Goal: Task Accomplishment & Management: Complete application form

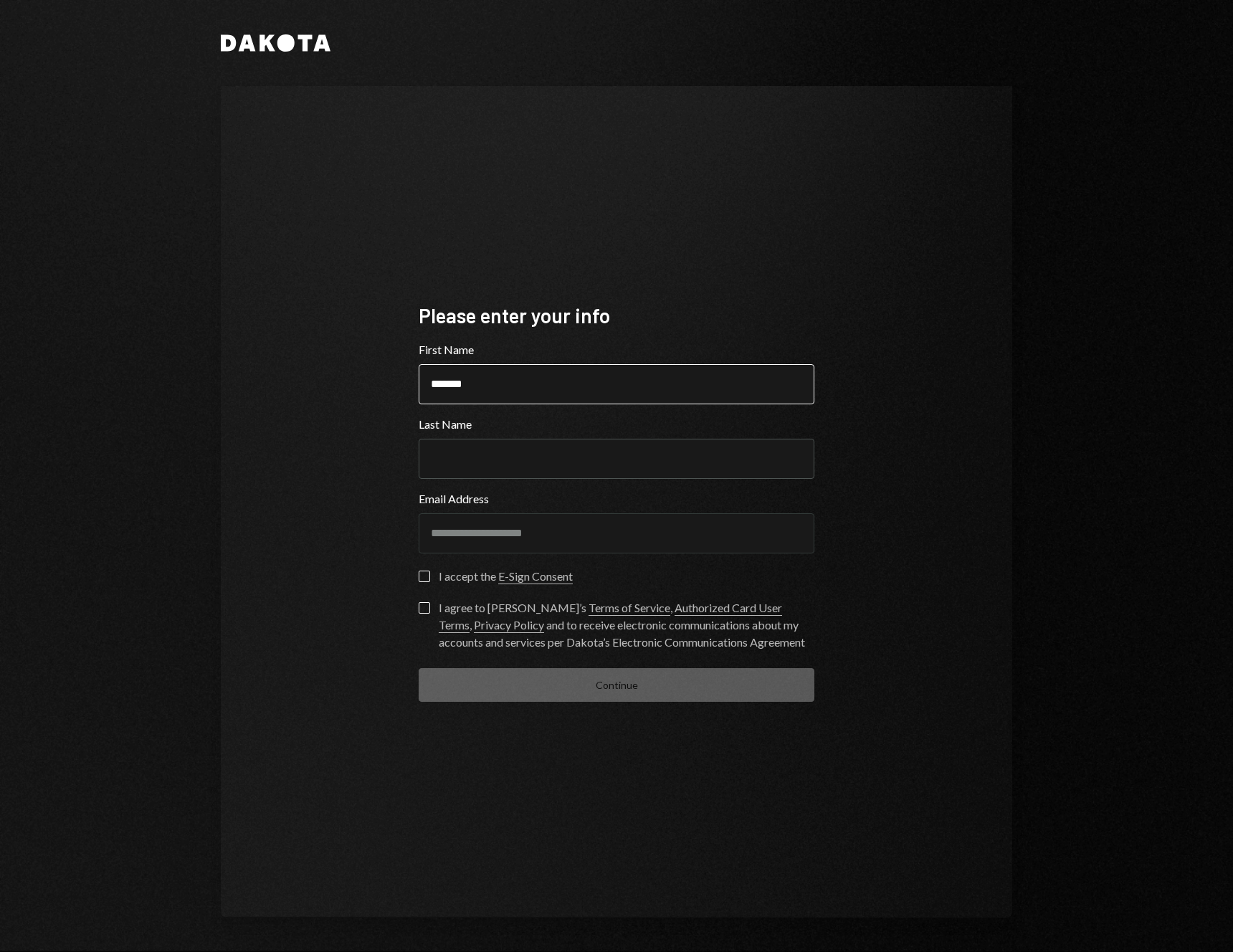
type input "*******"
type input "**********"
click at [425, 572] on button "I accept the E-Sign Consent" at bounding box center [425, 577] width 12 height 12
click at [420, 606] on button "I agree to [PERSON_NAME]’s Terms of Service , Authorized Card User Terms , Priv…" at bounding box center [425, 608] width 12 height 12
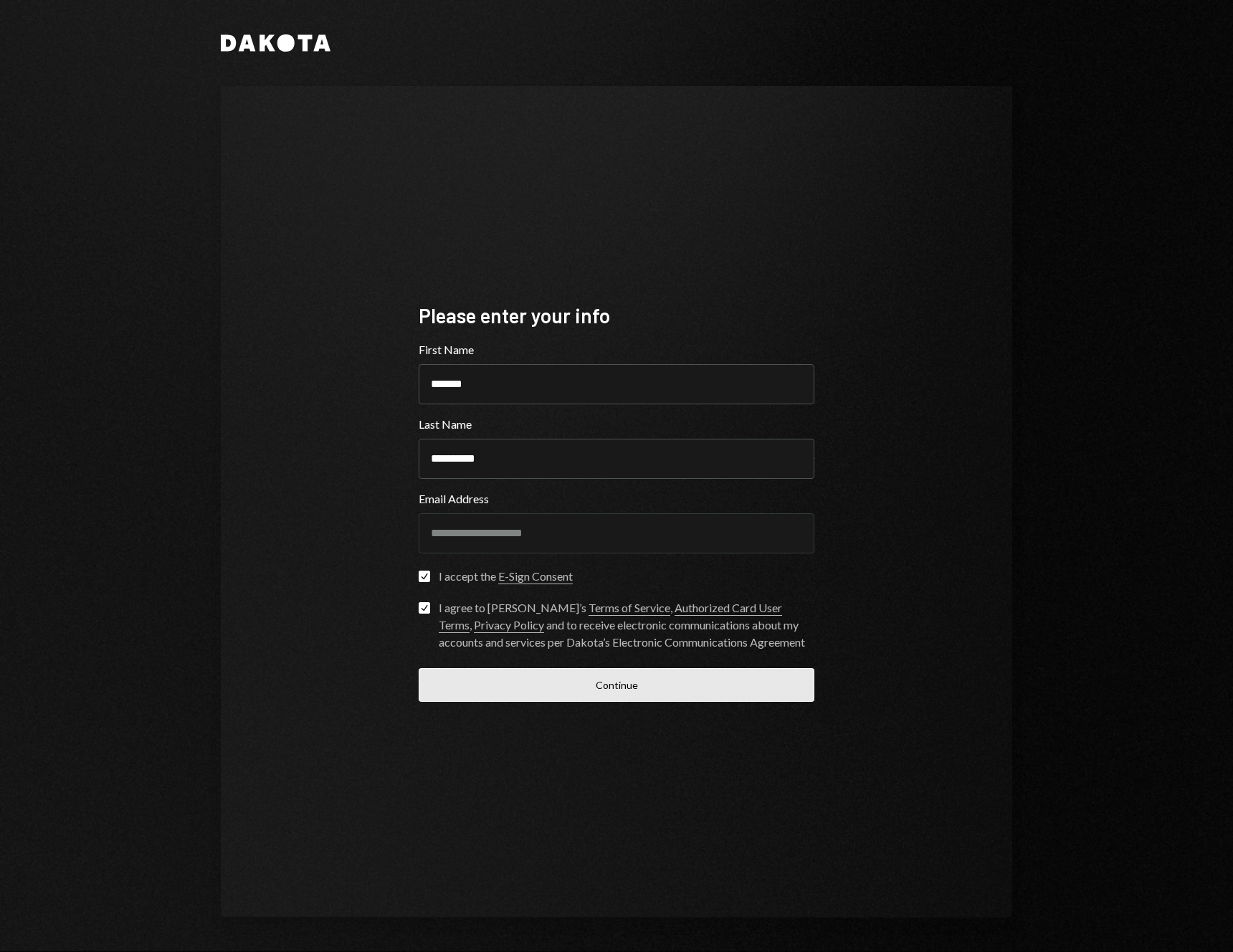
click at [523, 691] on button "Continue" at bounding box center [616, 685] width 395 height 34
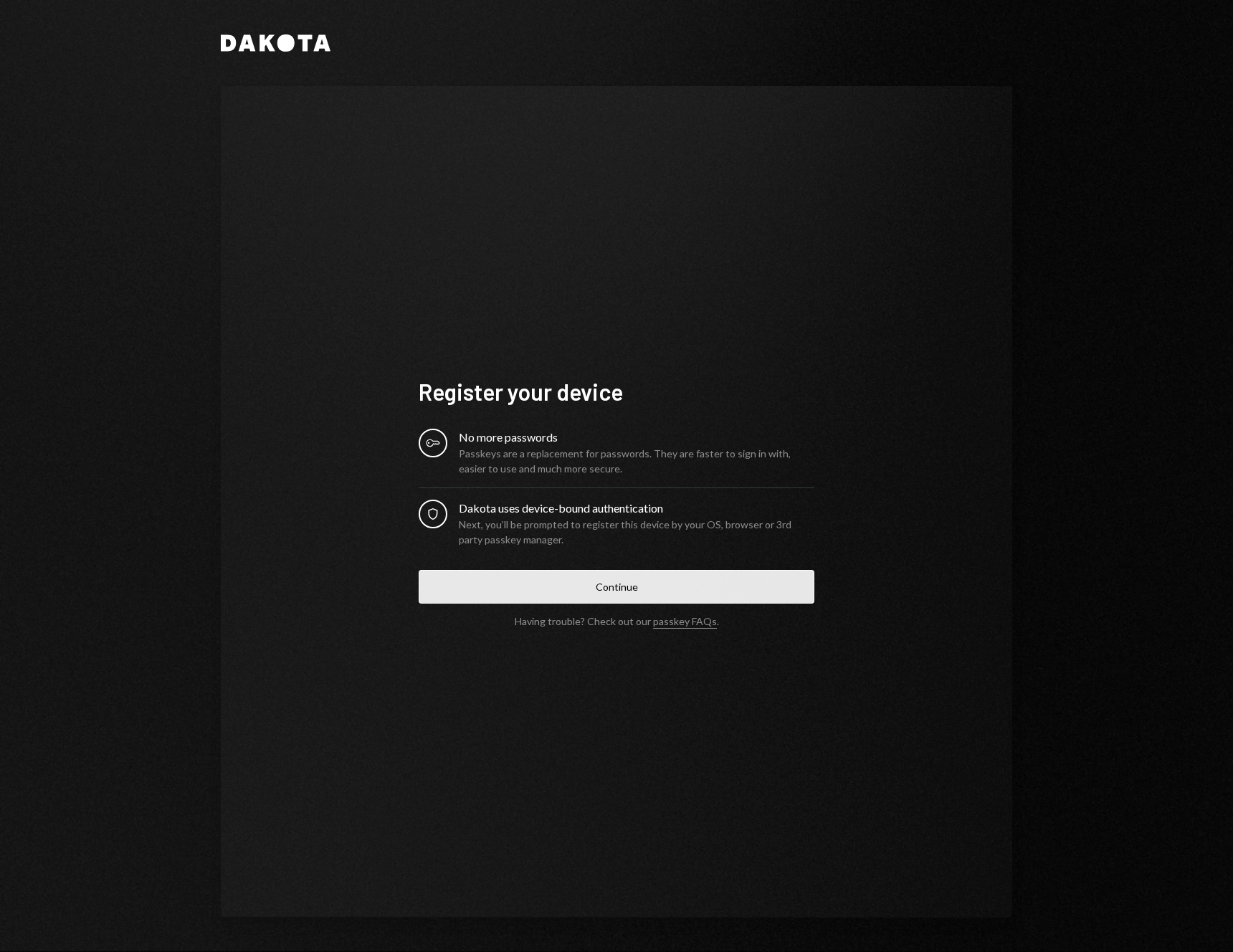
click at [628, 591] on button "Continue" at bounding box center [616, 586] width 395 height 34
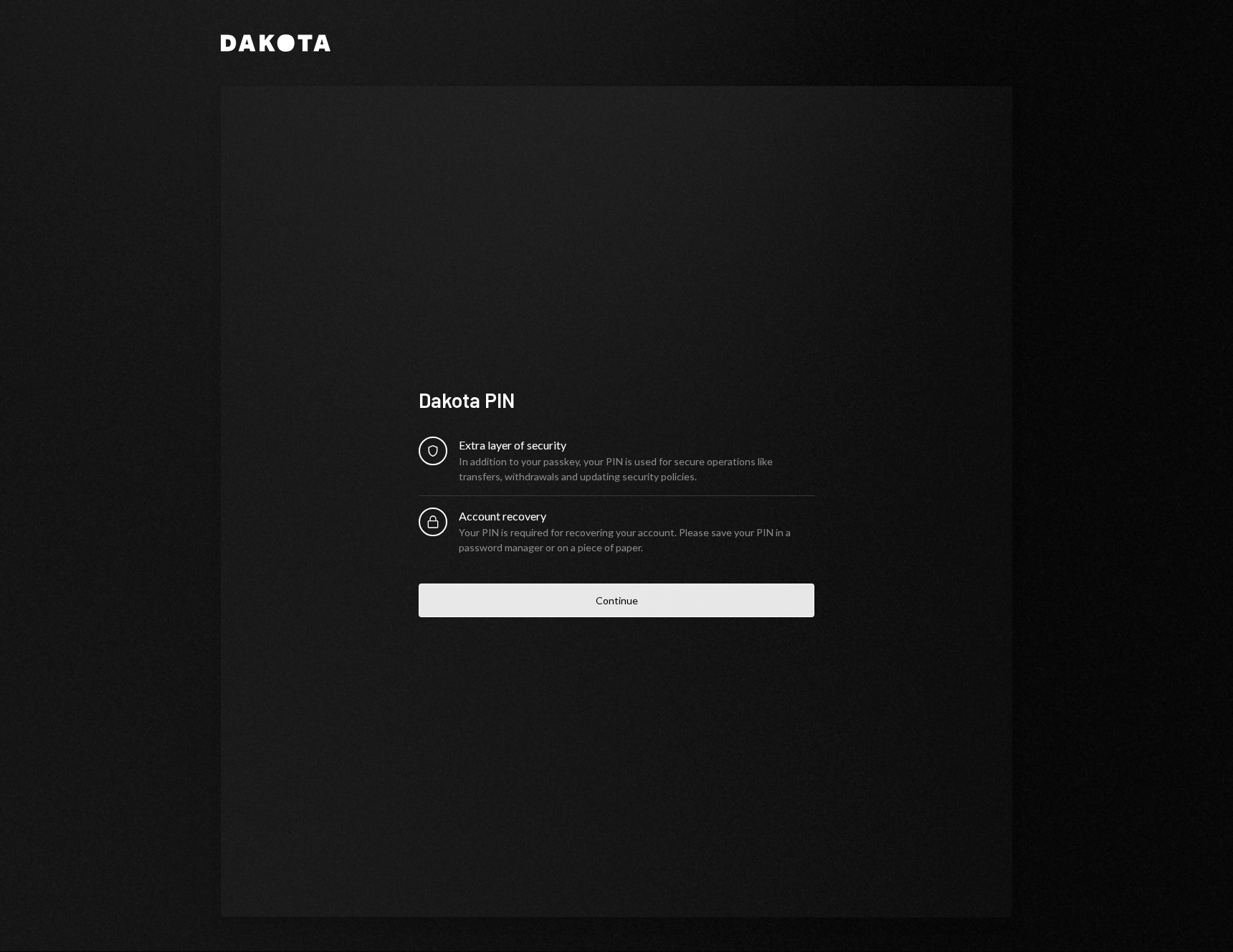
click at [670, 608] on button "Continue" at bounding box center [616, 600] width 395 height 34
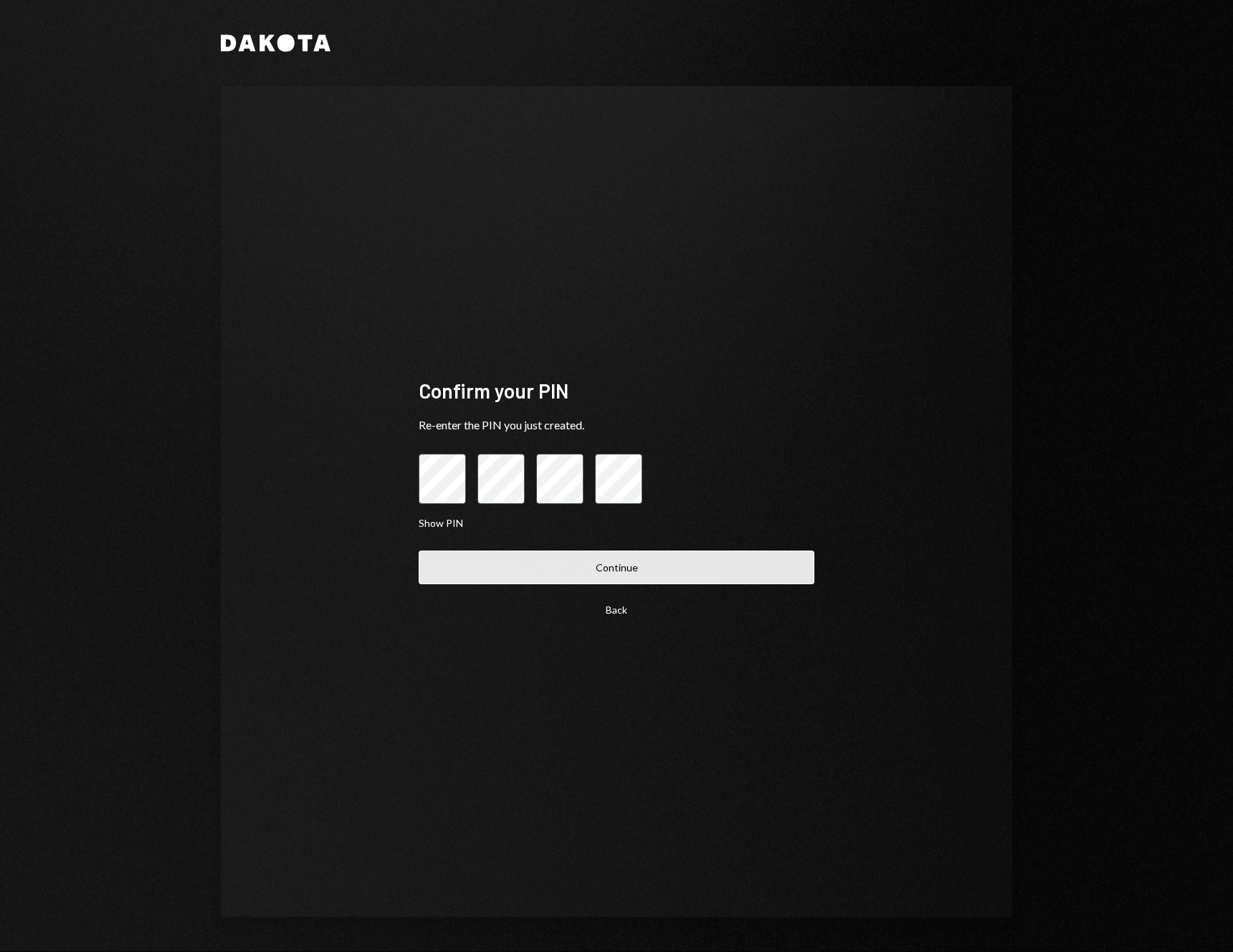
click at [593, 557] on button "Continue" at bounding box center [616, 567] width 395 height 34
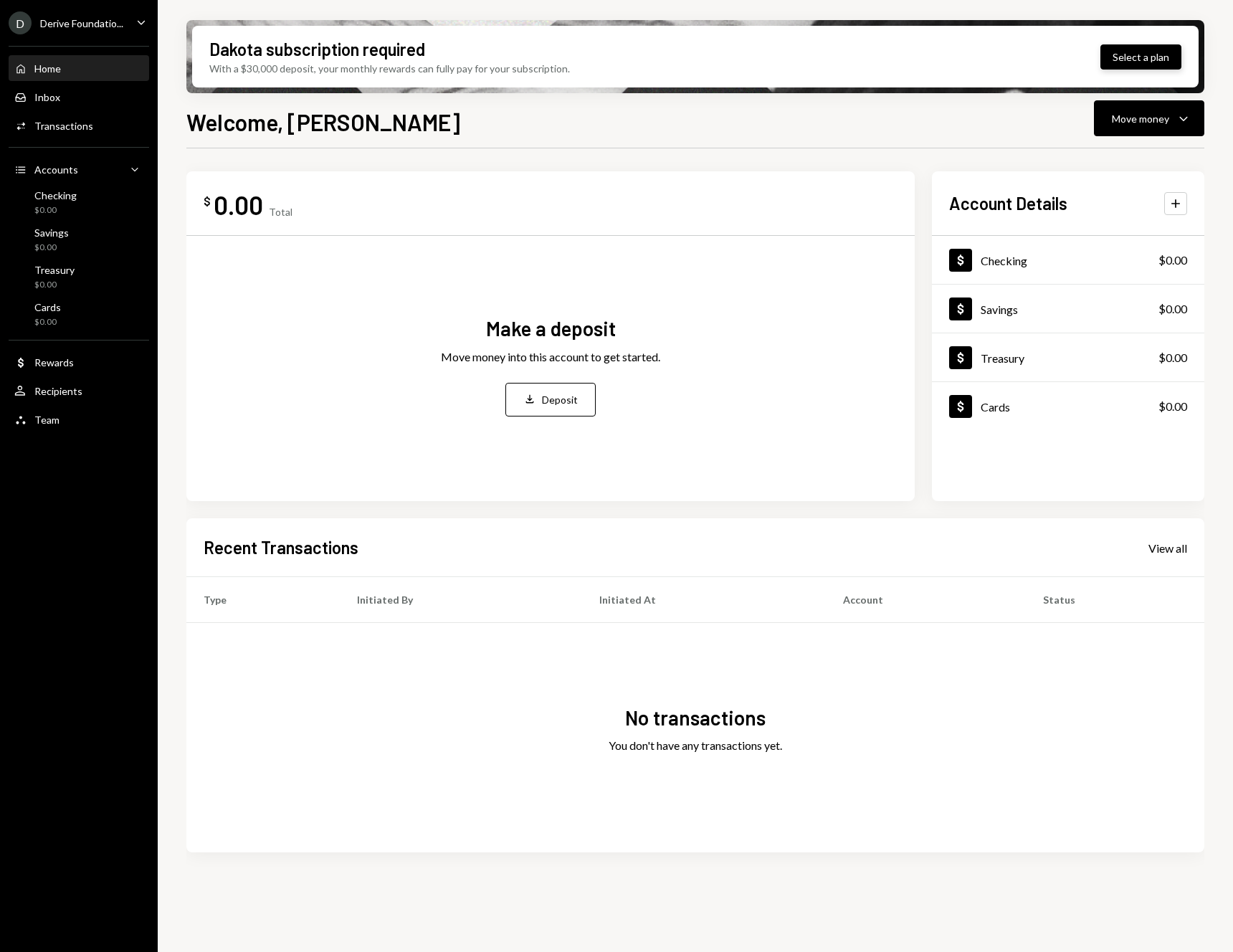
click at [1133, 60] on button "Select a plan" at bounding box center [1140, 56] width 81 height 25
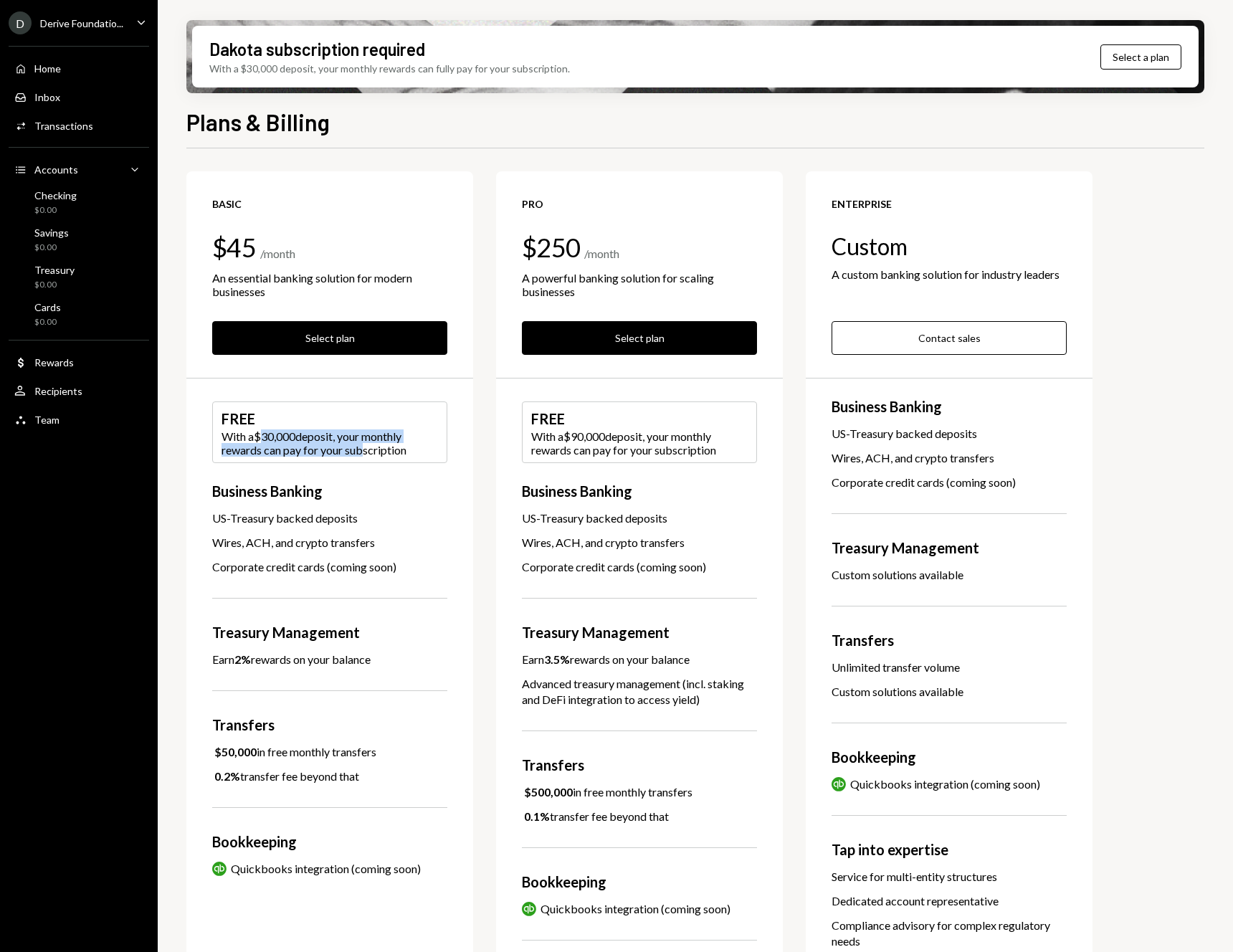
drag, startPoint x: 263, startPoint y: 436, endPoint x: 356, endPoint y: 456, distance: 95.1
click at [356, 456] on div "With a $30,000 deposit, your monthly rewards can pay for your subscription" at bounding box center [330, 443] width 217 height 27
click at [356, 455] on div "With a $30,000 deposit, your monthly rewards can pay for your subscription" at bounding box center [330, 443] width 217 height 27
click at [61, 71] on div "Home Home" at bounding box center [78, 69] width 129 height 13
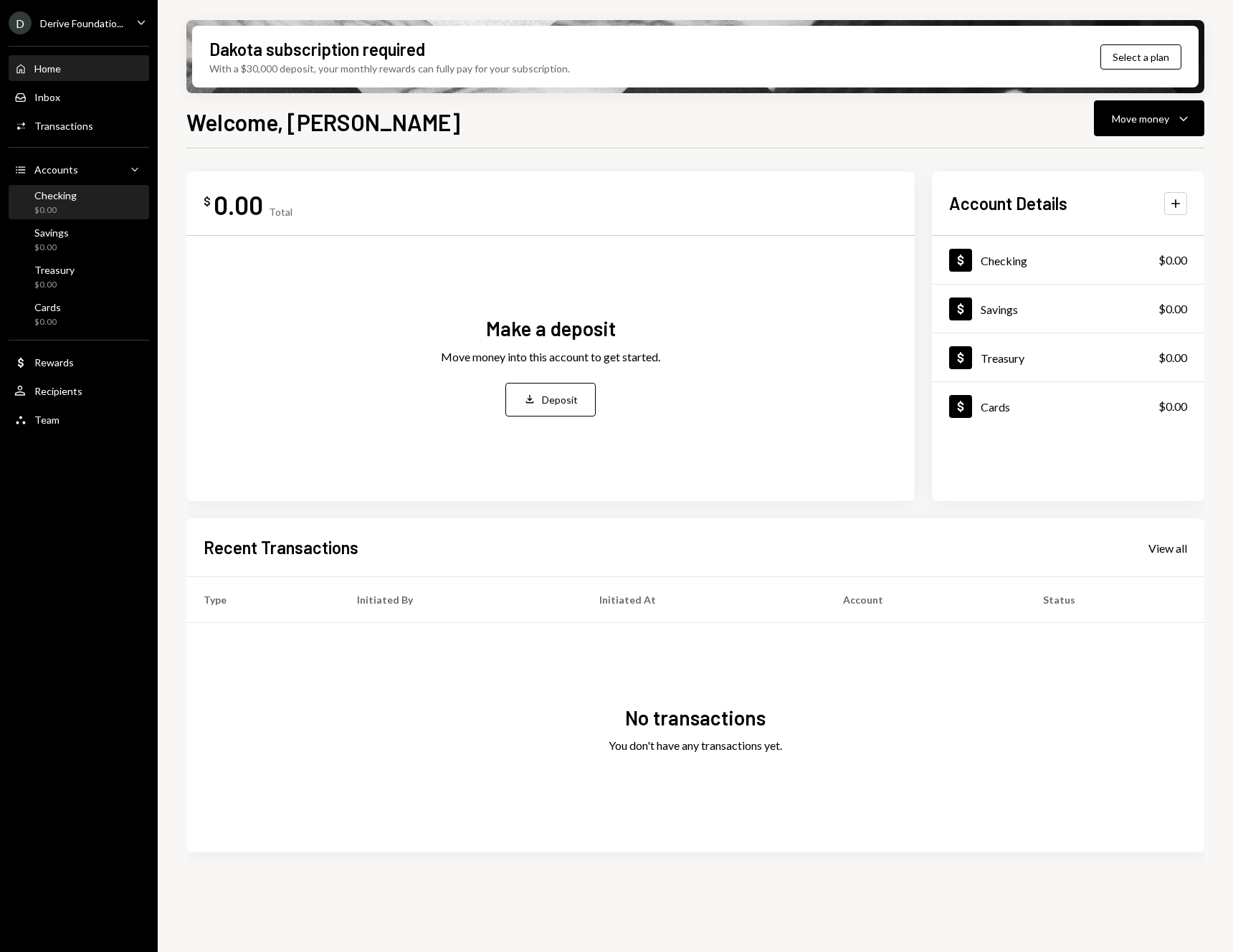
click at [71, 194] on div "Checking" at bounding box center [55, 195] width 42 height 12
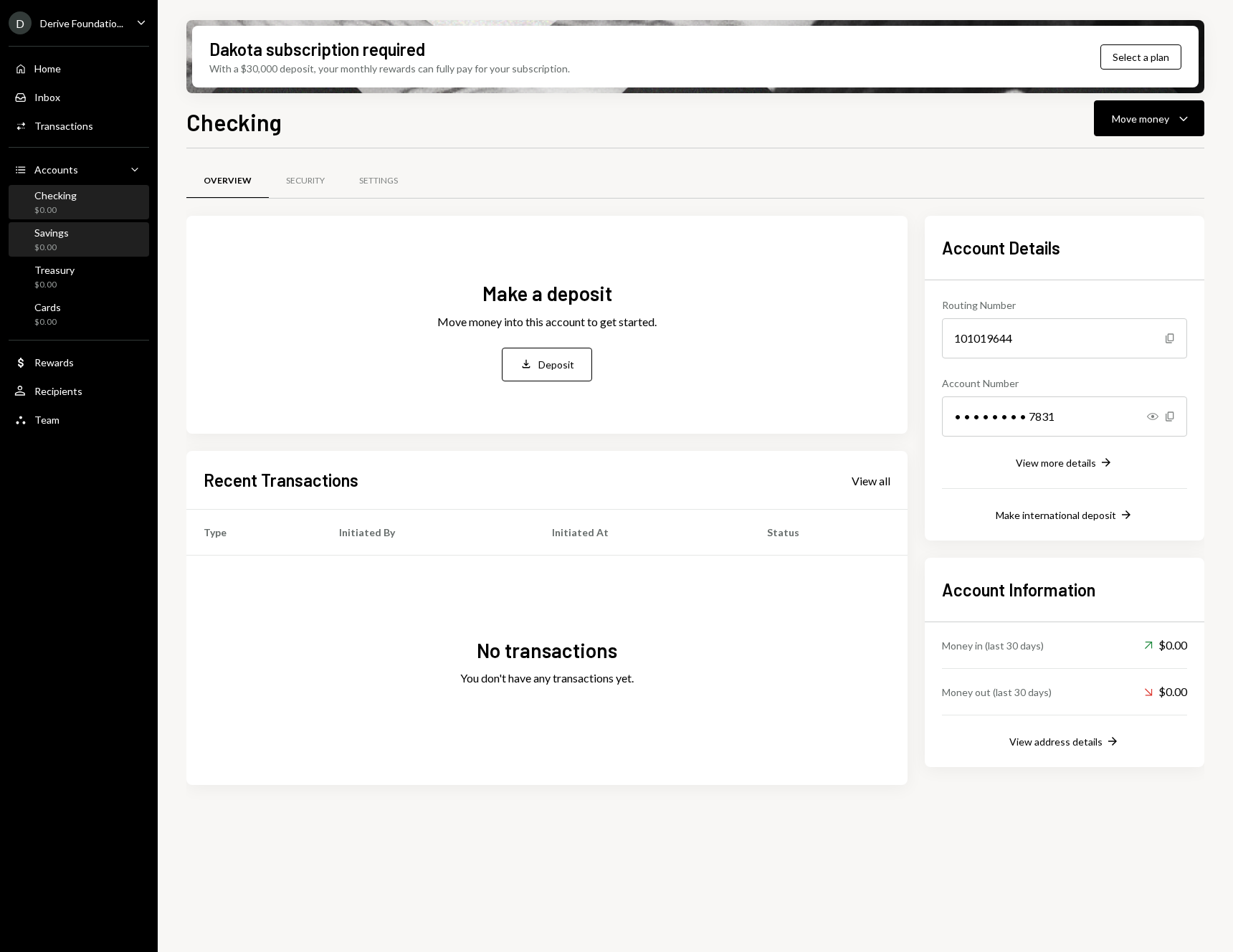
click at [68, 248] on div "Savings $0.00" at bounding box center [78, 240] width 129 height 27
click at [545, 367] on div "Deposit" at bounding box center [556, 365] width 36 height 15
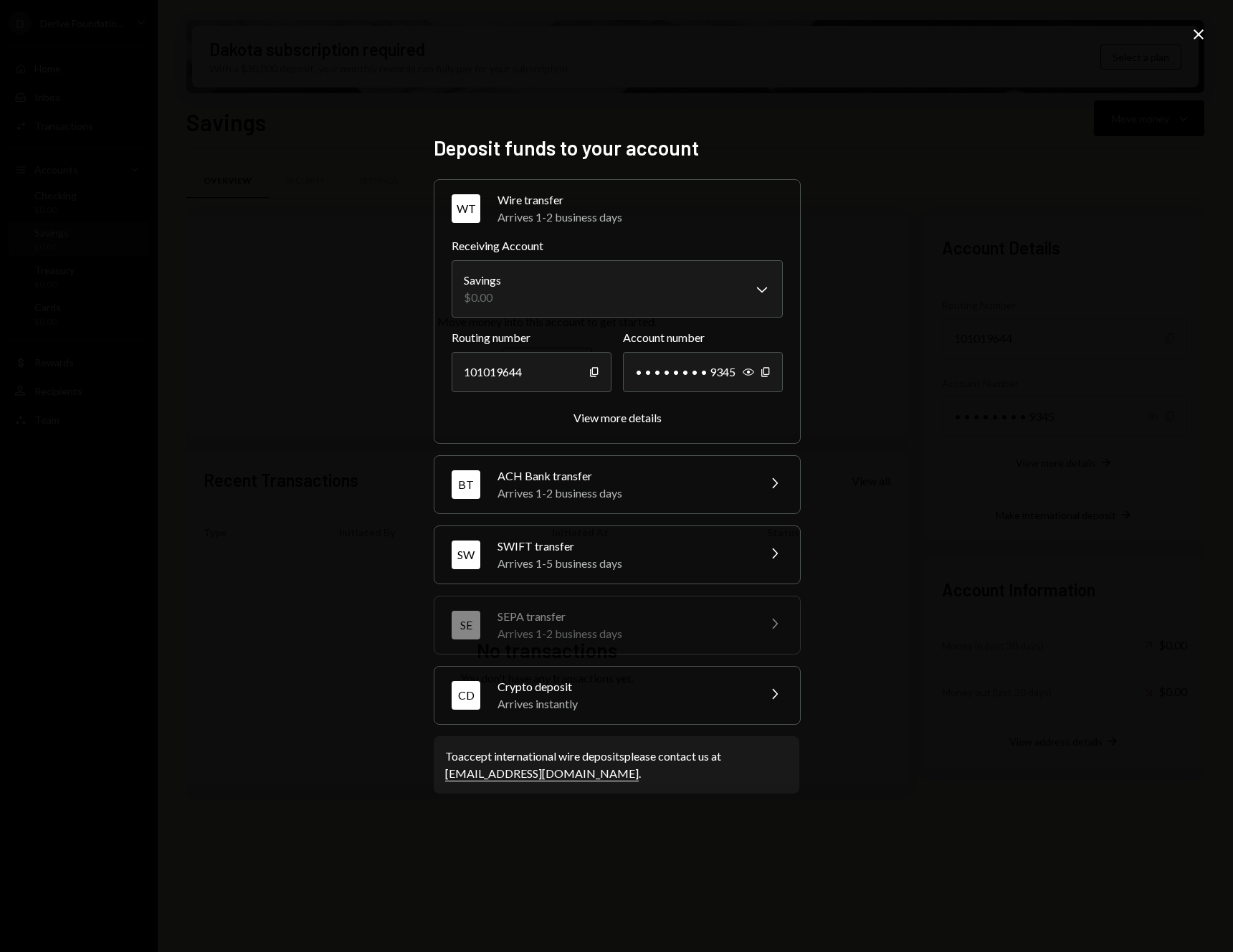
click at [289, 645] on div "**********" at bounding box center [616, 476] width 1233 height 952
click at [289, 120] on div "**********" at bounding box center [616, 476] width 1233 height 952
click at [1196, 31] on icon "Close" at bounding box center [1198, 34] width 17 height 17
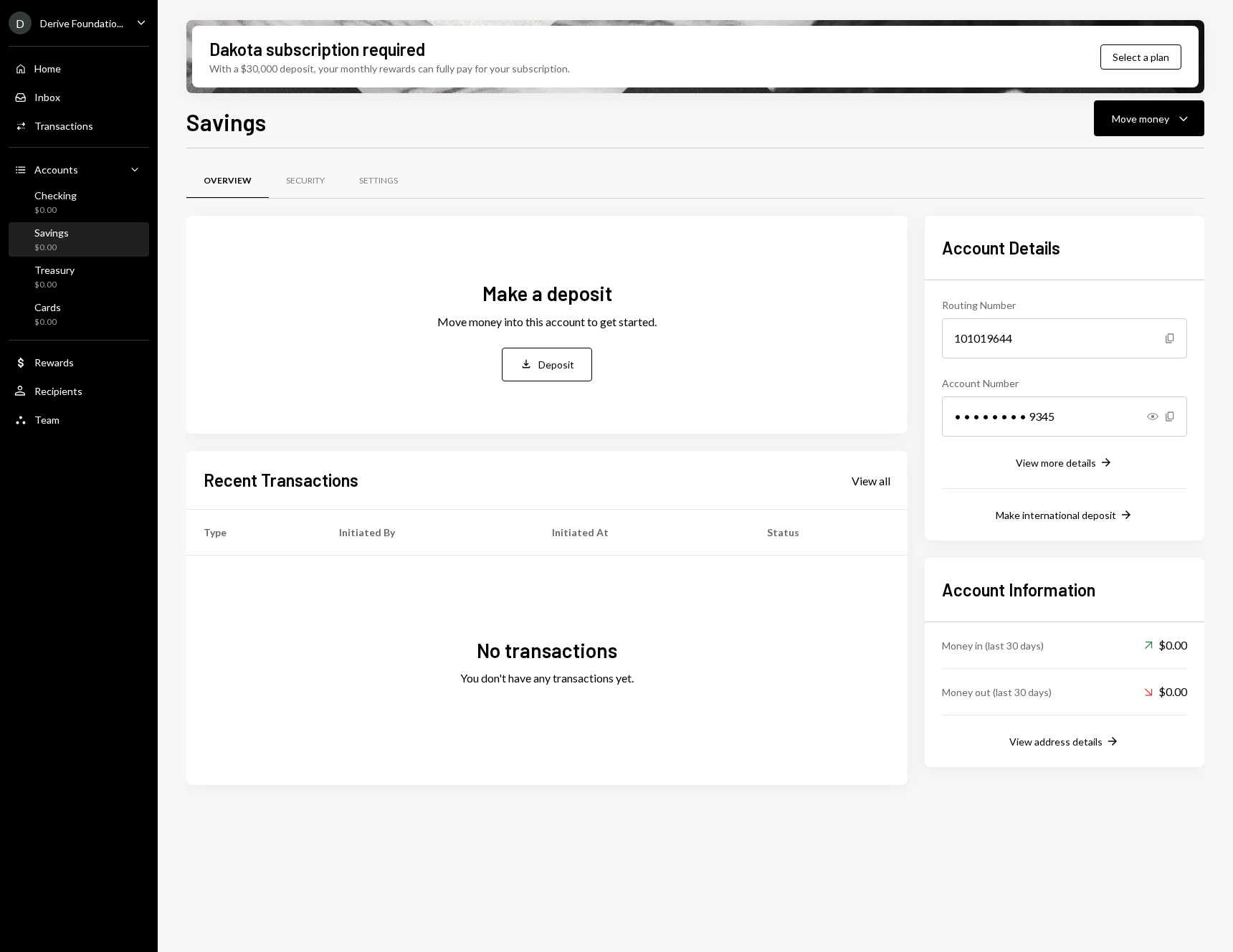
click at [64, 331] on div "Home Home Inbox Inbox Activities Transactions Accounts Accounts Caret Down Chec…" at bounding box center [79, 236] width 158 height 398
click at [62, 321] on div "Cards $0.00" at bounding box center [78, 314] width 129 height 27
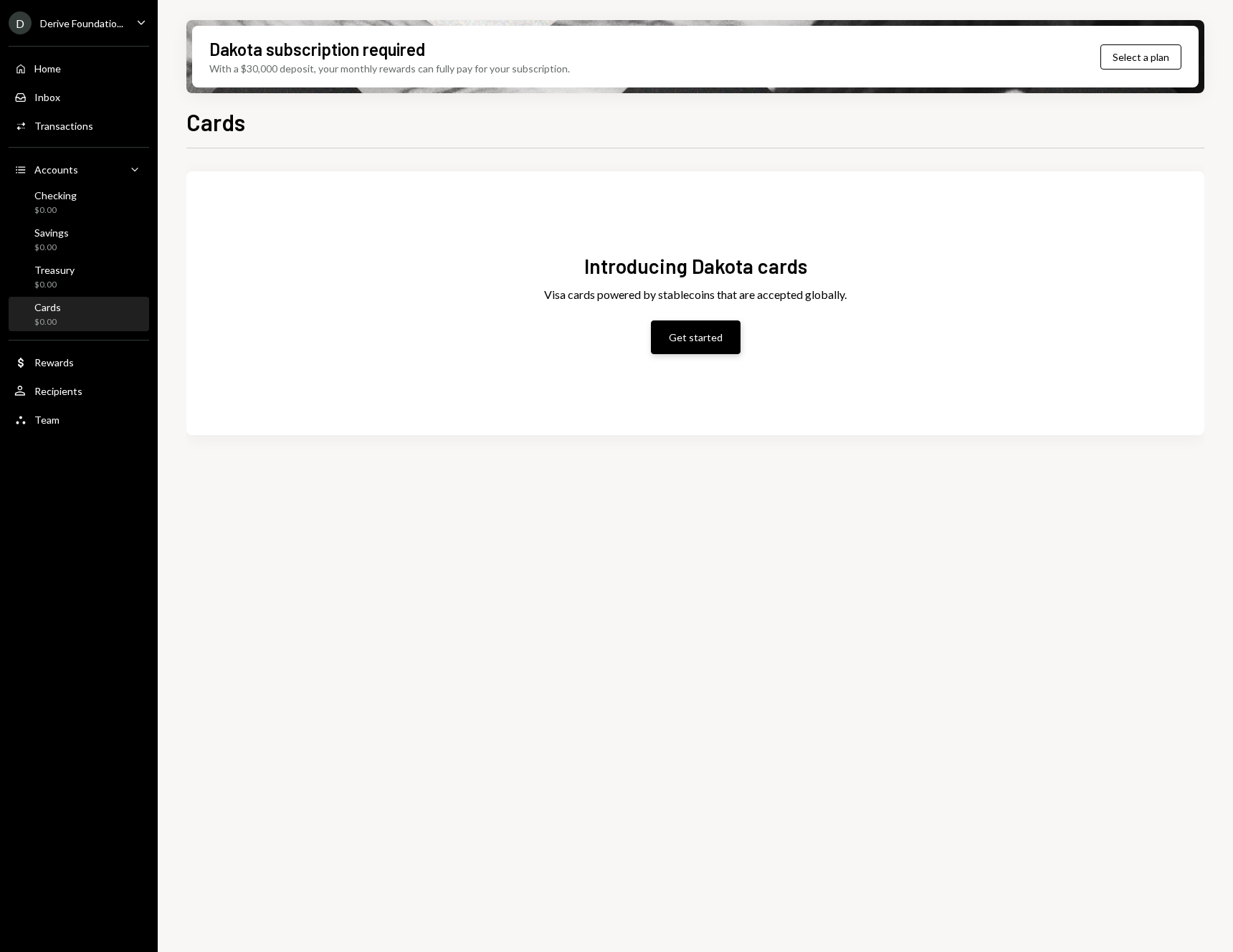
click at [697, 337] on button "Get started" at bounding box center [695, 337] width 90 height 34
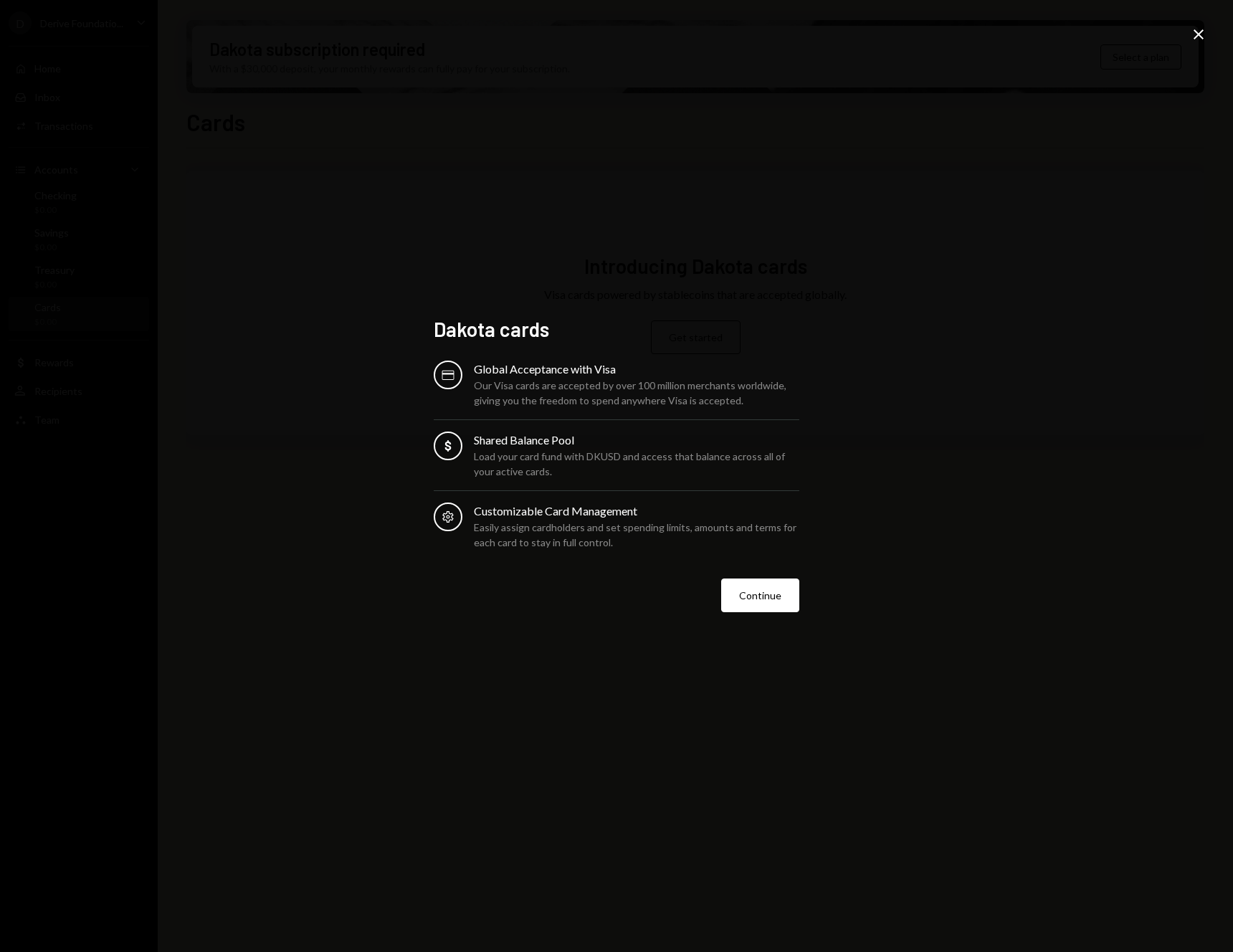
click at [1197, 34] on icon at bounding box center [1198, 34] width 10 height 10
